Goal: Task Accomplishment & Management: Manage account settings

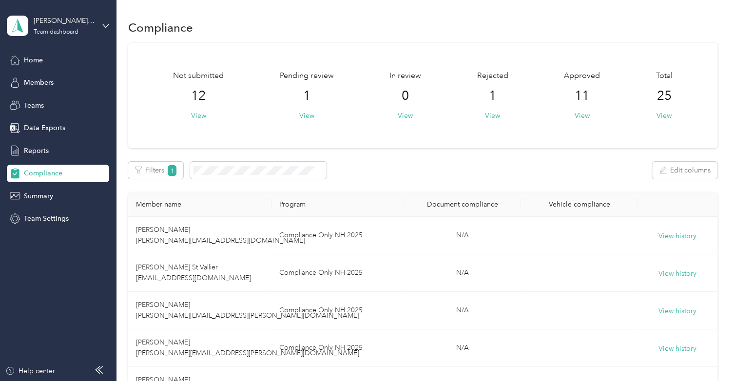
scroll to position [90, 0]
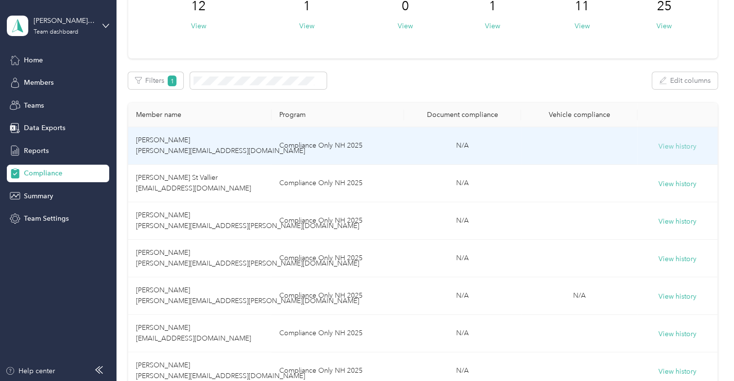
click at [674, 151] on button "View history" at bounding box center [678, 146] width 38 height 11
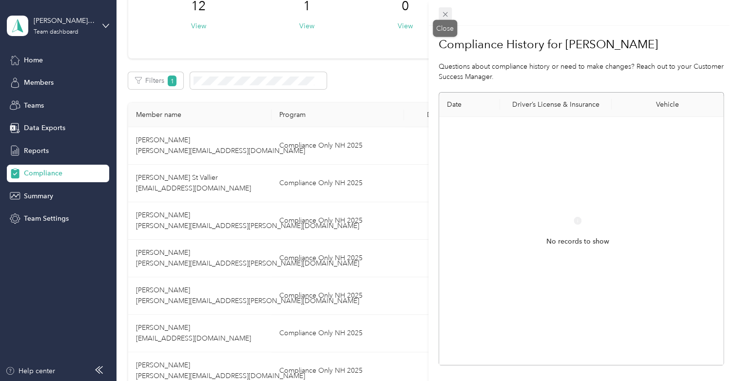
click at [447, 18] on icon at bounding box center [445, 14] width 8 height 8
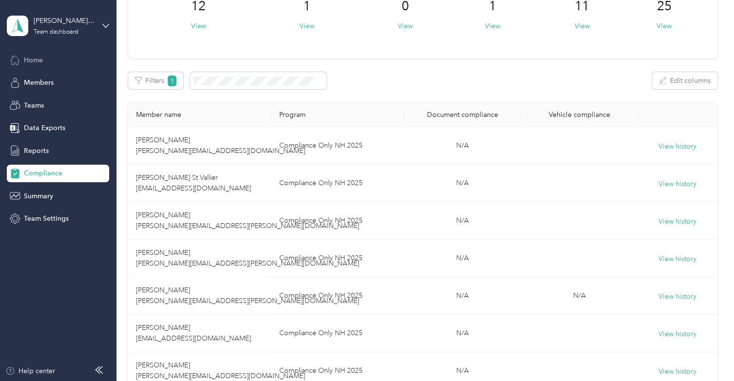
click at [24, 58] on span "Home" at bounding box center [33, 60] width 19 height 10
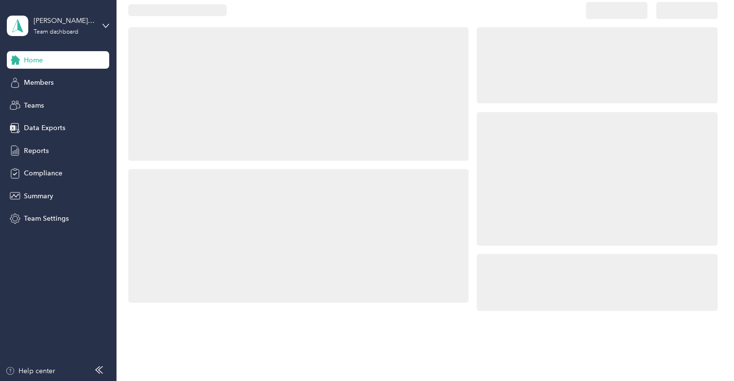
scroll to position [90, 0]
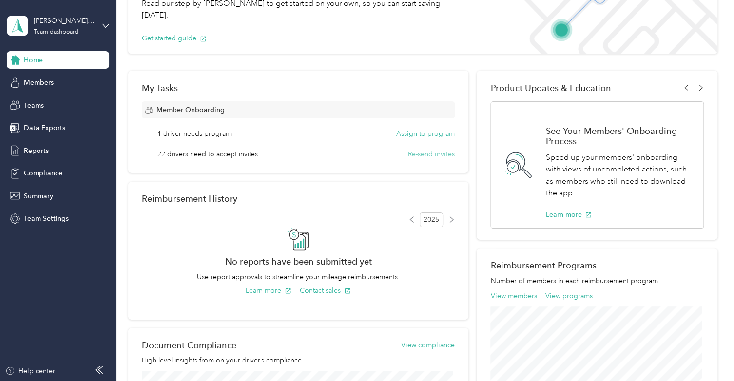
click at [427, 156] on button "Re-send invites" at bounding box center [431, 154] width 47 height 10
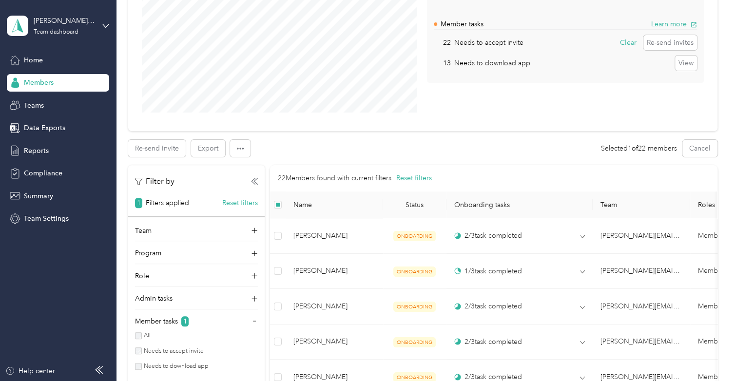
scroll to position [147, 0]
click at [165, 151] on button "Re-send invite" at bounding box center [157, 147] width 58 height 17
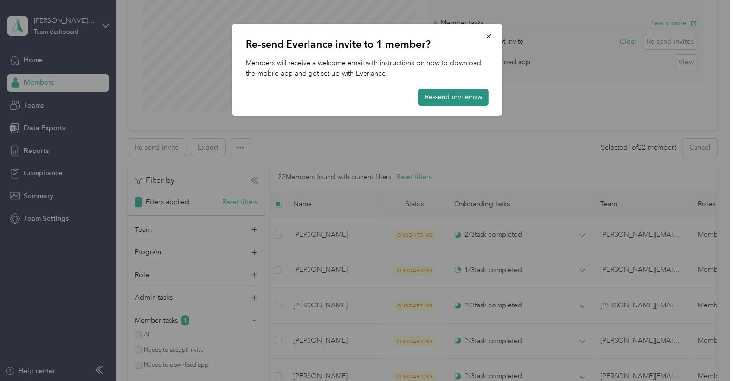
click at [439, 94] on button "Re-send invite now" at bounding box center [453, 97] width 71 height 17
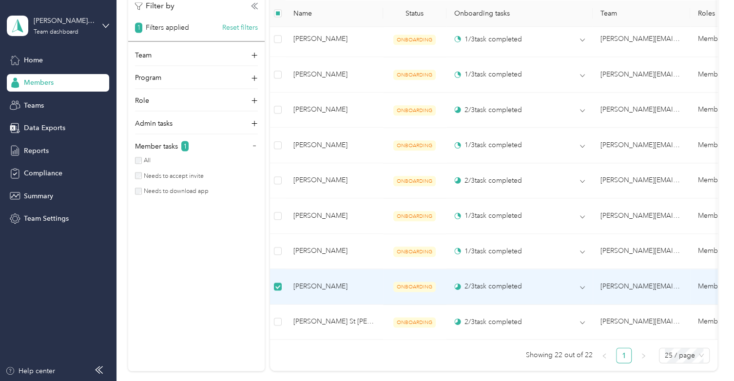
scroll to position [803, 0]
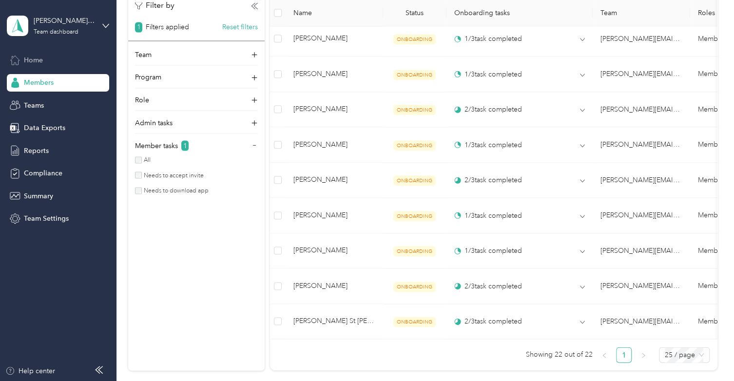
click at [34, 63] on span "Home" at bounding box center [33, 60] width 19 height 10
